Goal: Information Seeking & Learning: Learn about a topic

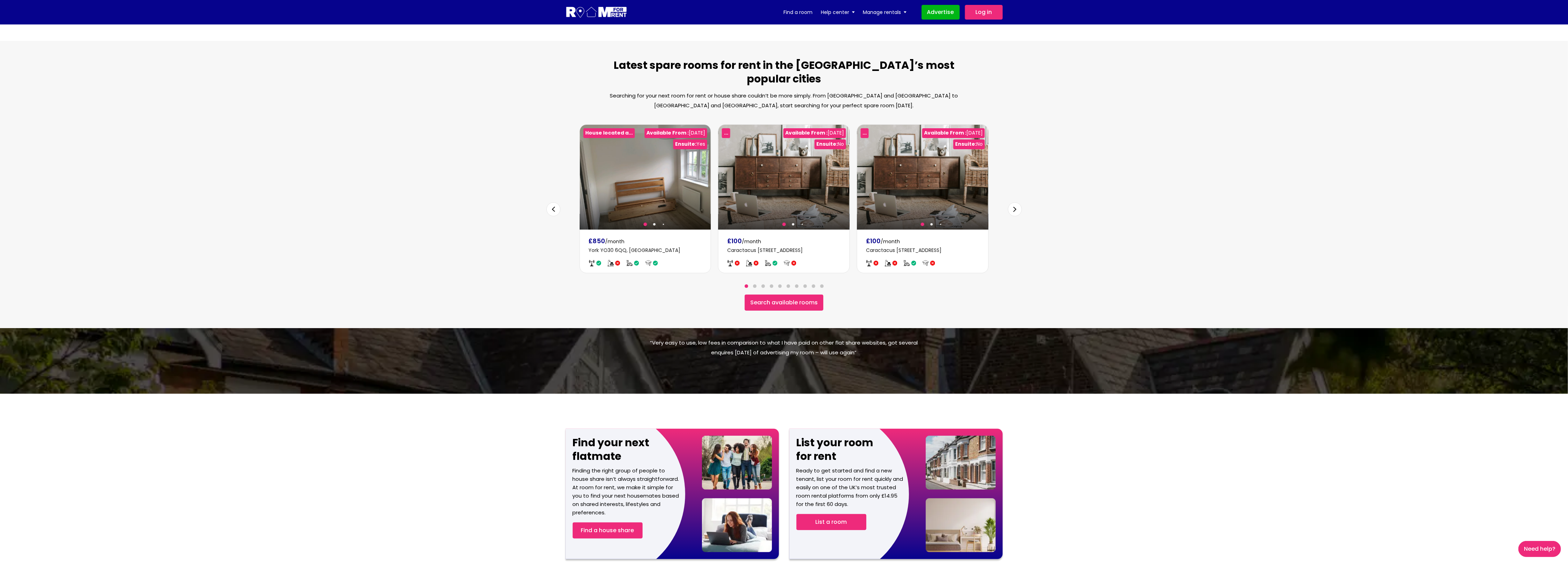
scroll to position [315, 0]
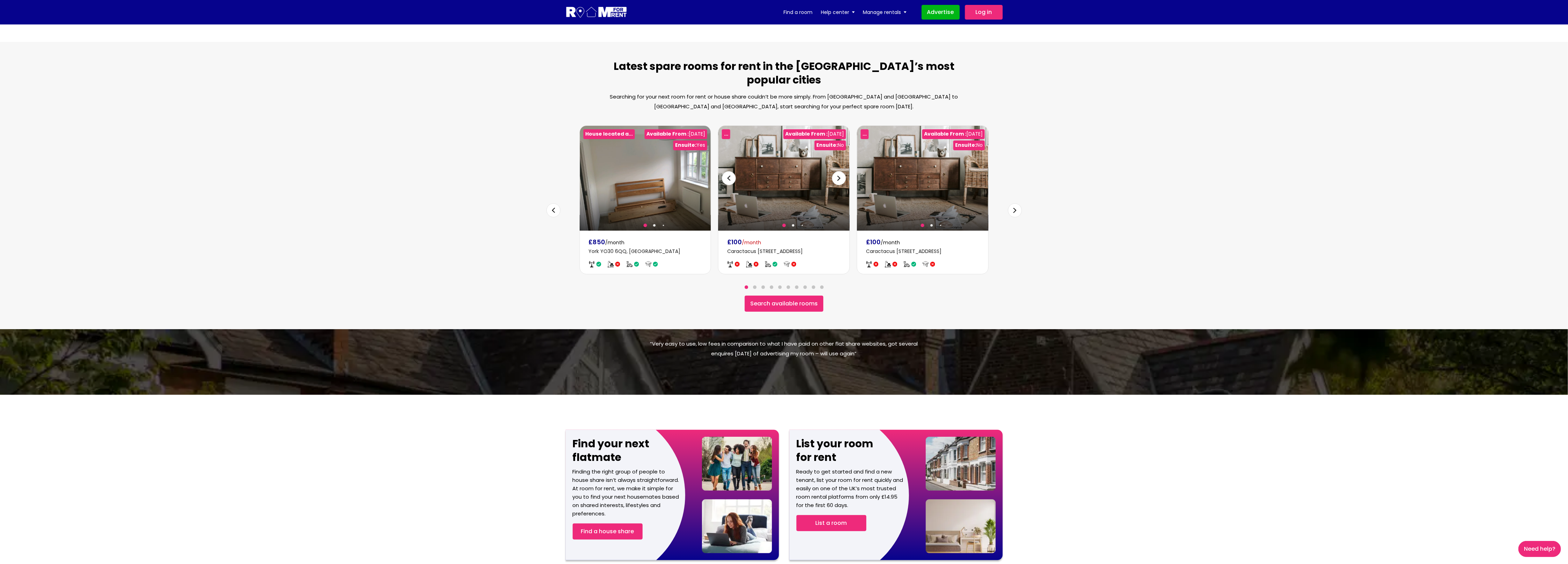
click at [597, 196] on div at bounding box center [784, 178] width 131 height 105
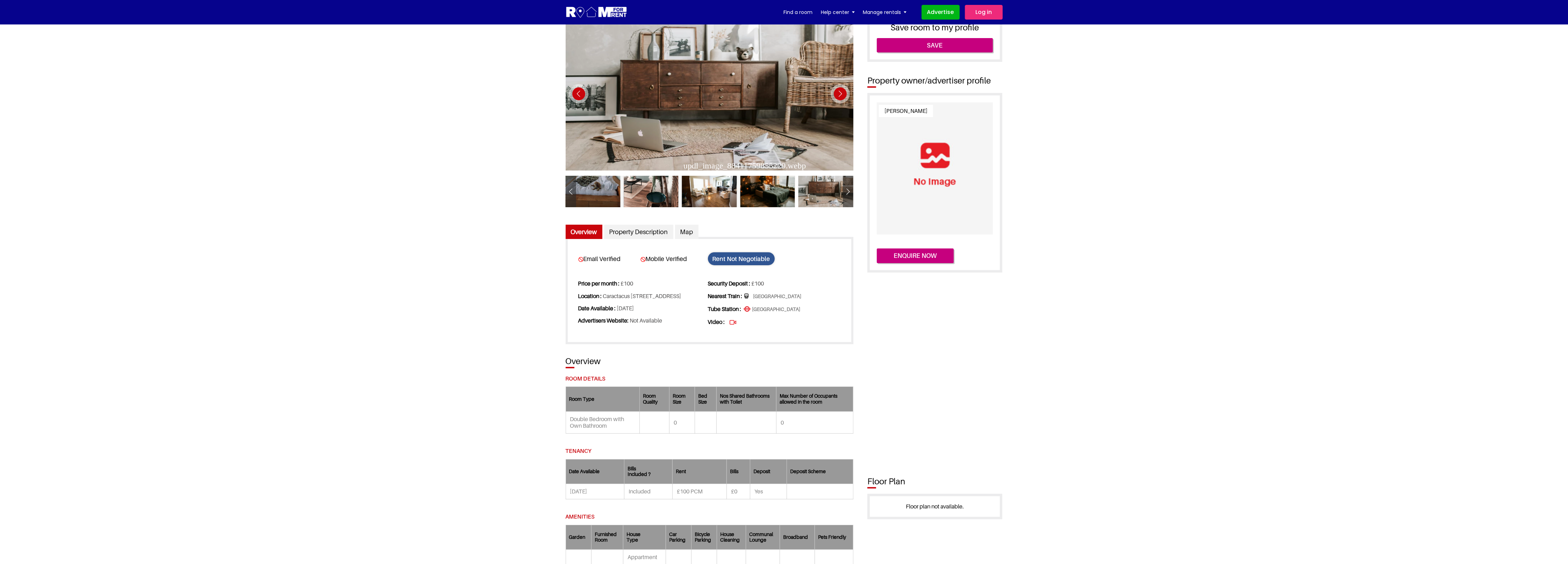
scroll to position [16, 0]
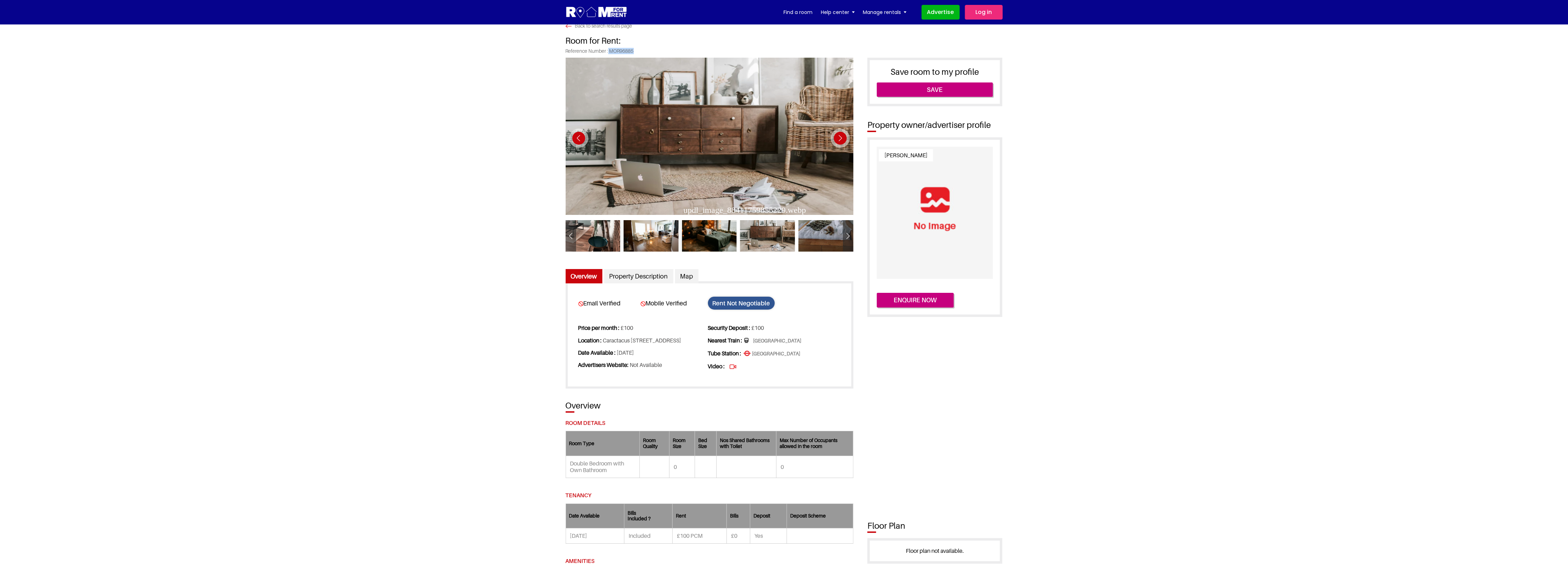
drag, startPoint x: 608, startPoint y: 51, endPoint x: 639, endPoint y: 48, distance: 31.1
click at [639, 48] on span "Reference Number : MOR96885" at bounding box center [784, 53] width 437 height 9
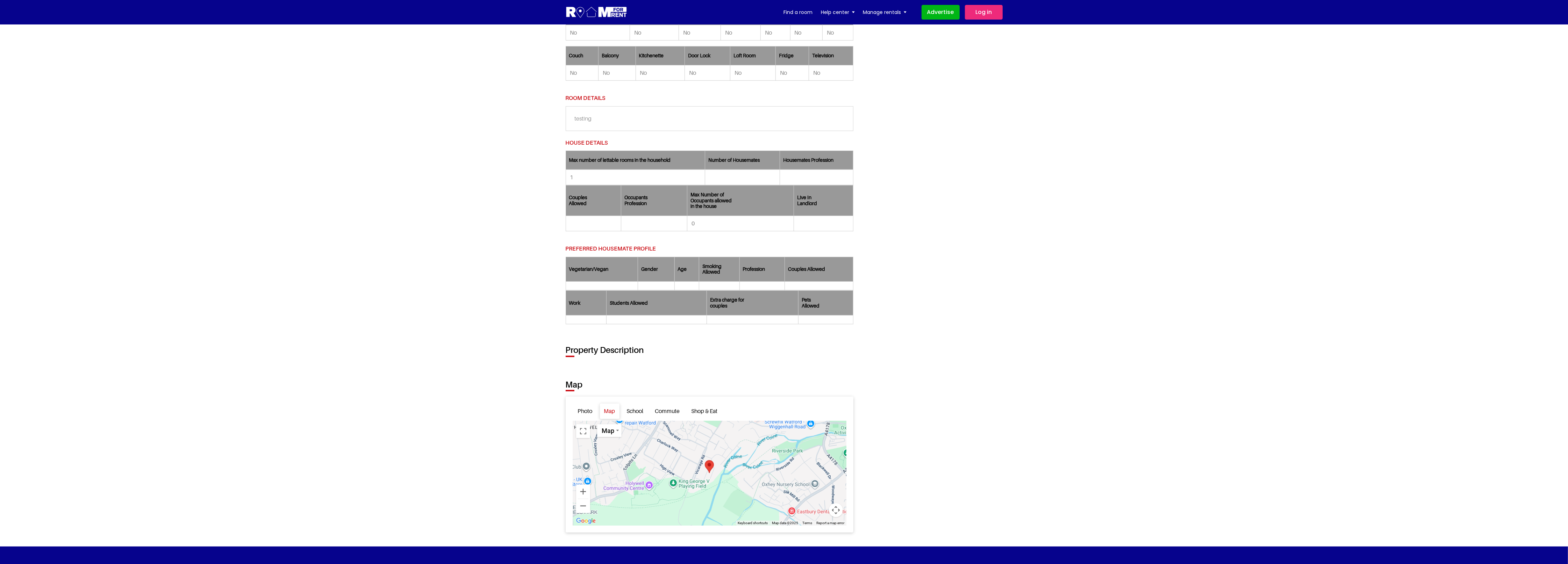
scroll to position [814, 0]
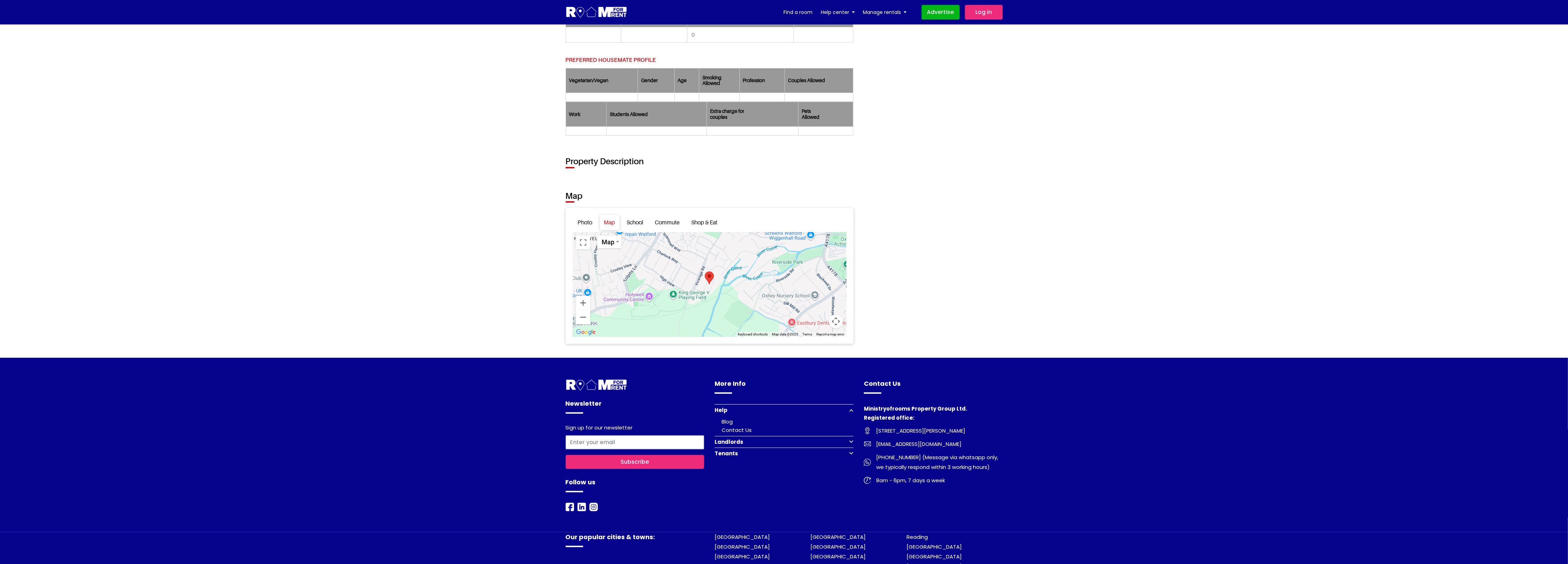
click at [611, 269] on div at bounding box center [710, 285] width 274 height 105
click at [735, 299] on div at bounding box center [710, 285] width 274 height 105
click at [633, 230] on link "School" at bounding box center [635, 222] width 25 height 15
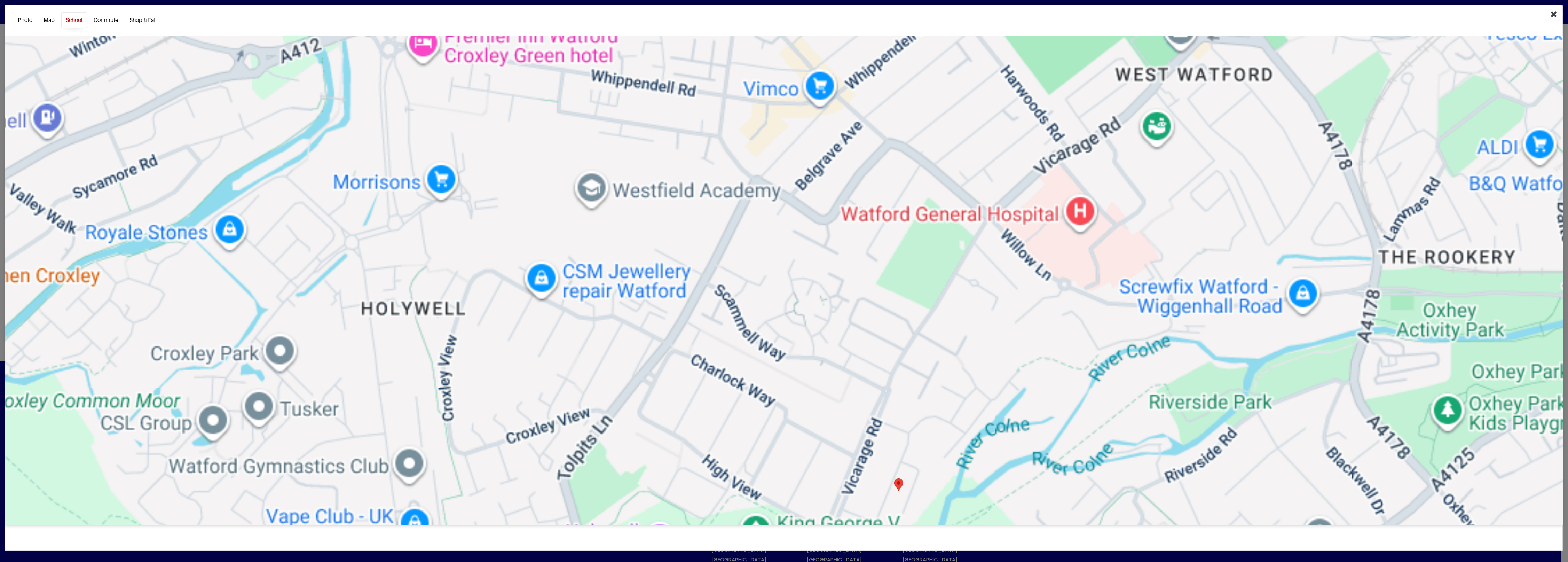
click at [1555, 13] on icon "Close" at bounding box center [1554, 14] width 7 height 9
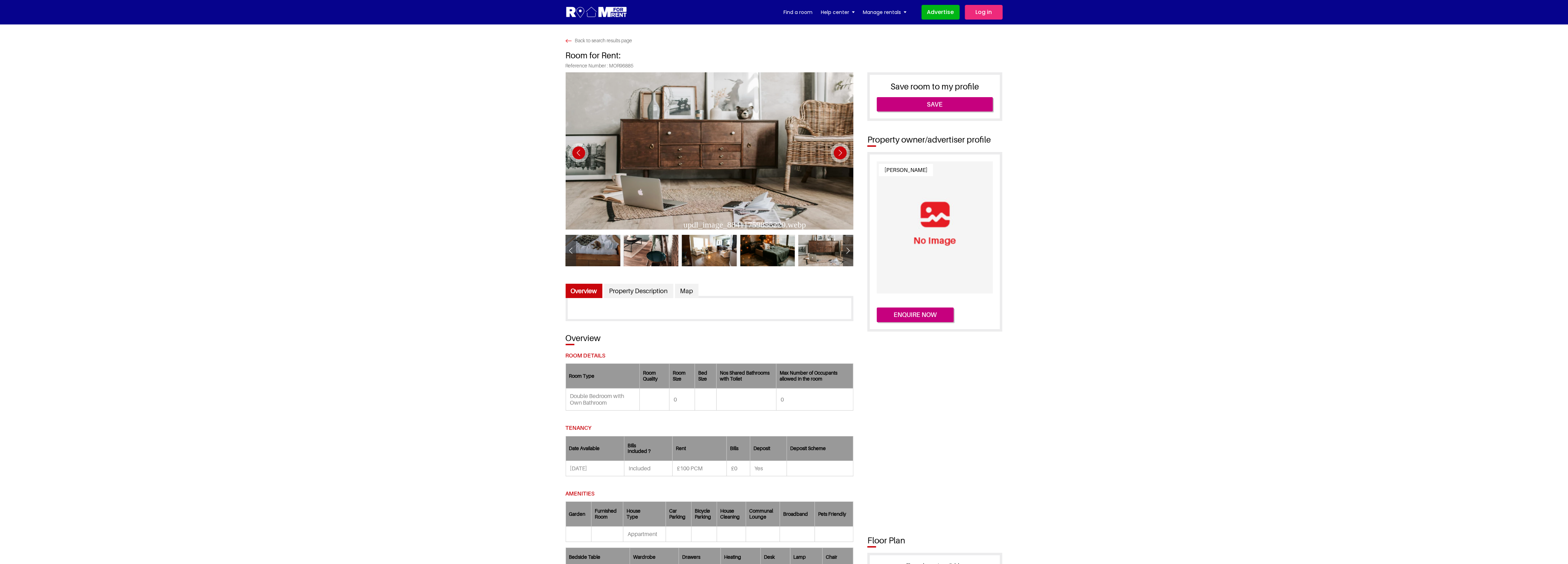
scroll to position [0, 0]
